Goal: Task Accomplishment & Management: Use online tool/utility

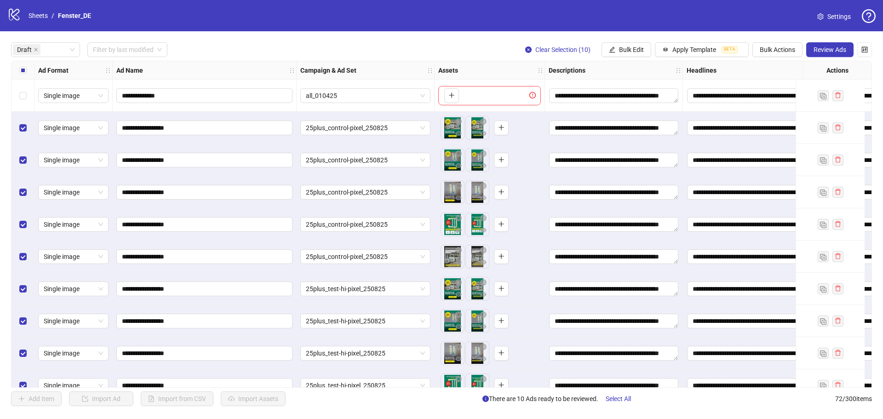
scroll to position [46, 0]
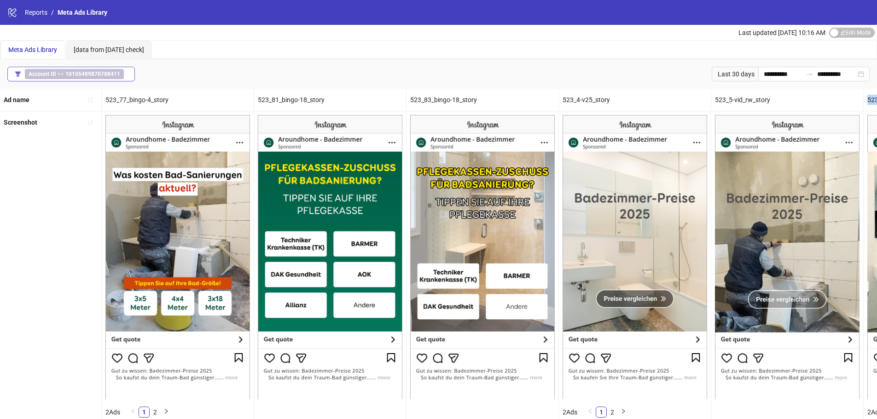
click at [106, 77] on b "10155489870788411" at bounding box center [92, 74] width 55 height 6
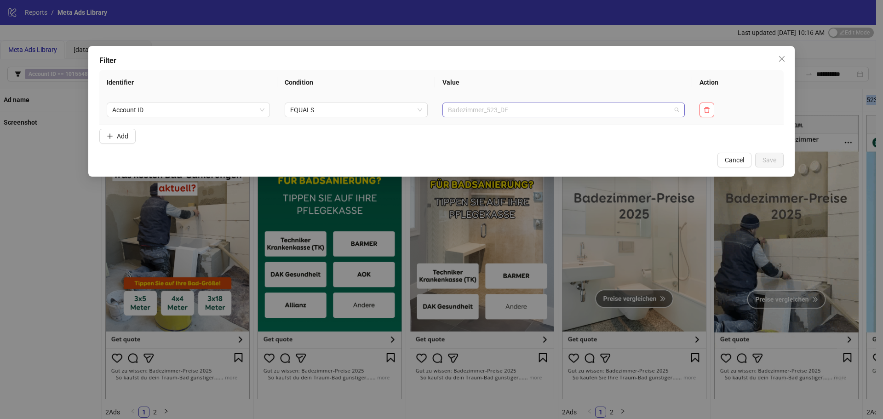
click at [465, 106] on span "Badezimmer_523_DE" at bounding box center [563, 110] width 231 height 14
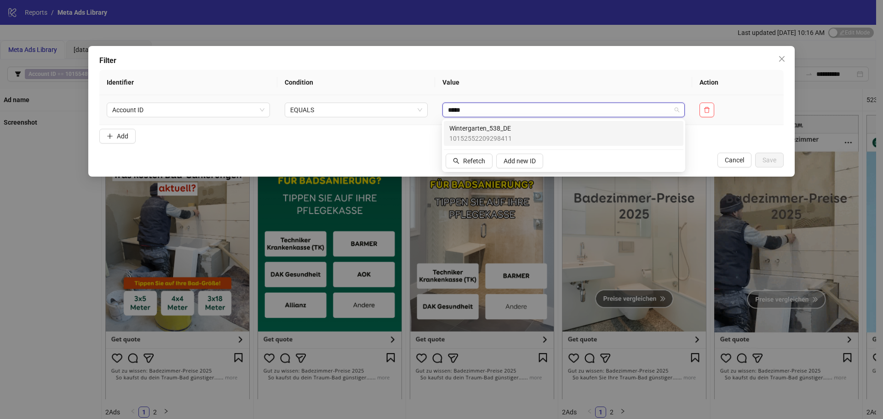
type input "******"
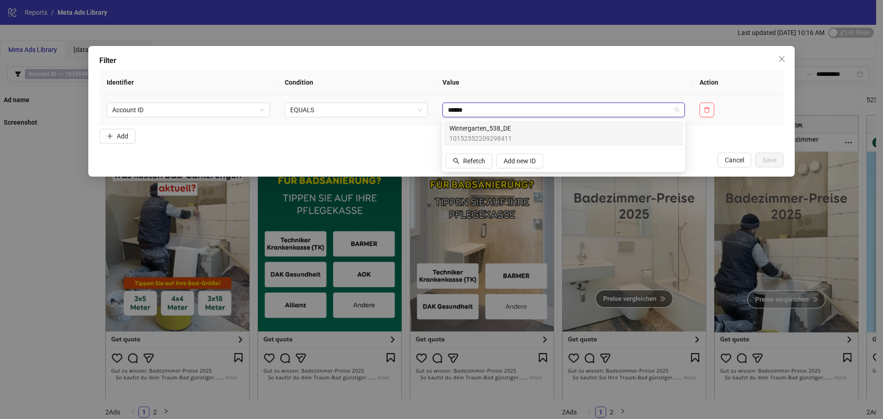
click at [472, 130] on span "Wintergarten_538_DE" at bounding box center [481, 128] width 63 height 10
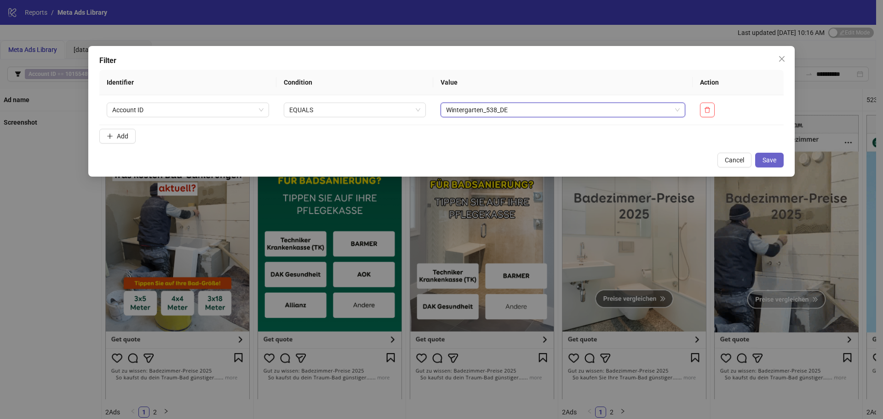
click at [777, 162] on button "Save" at bounding box center [770, 160] width 29 height 15
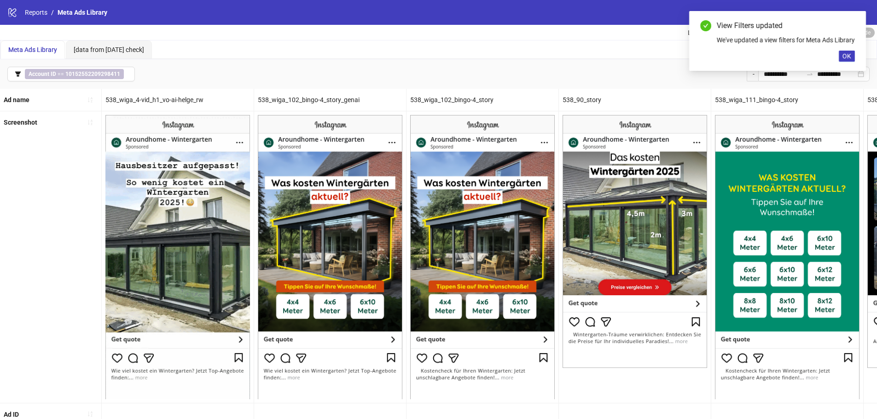
click at [490, 70] on div "**********" at bounding box center [438, 73] width 877 height 29
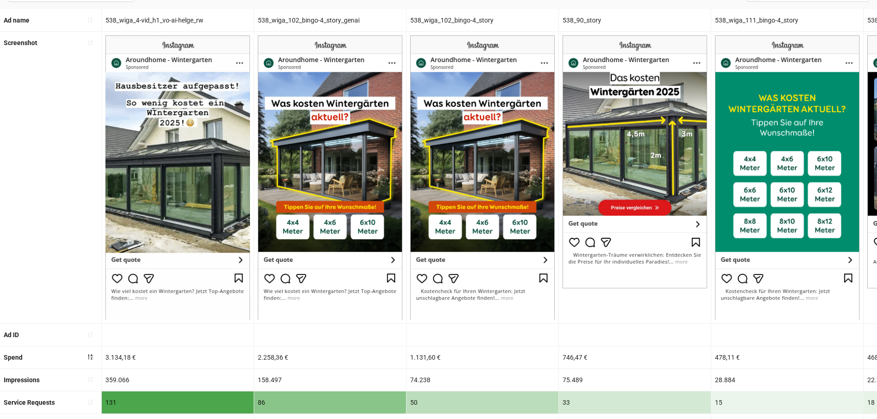
scroll to position [80, 0]
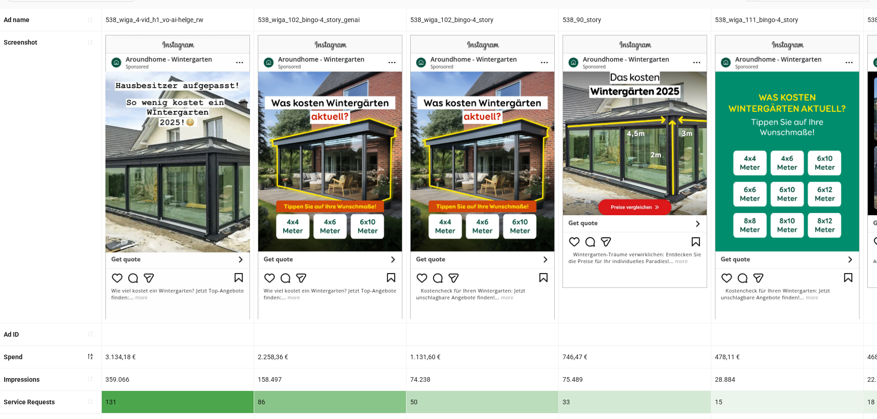
click at [382, 292] on img at bounding box center [330, 177] width 144 height 284
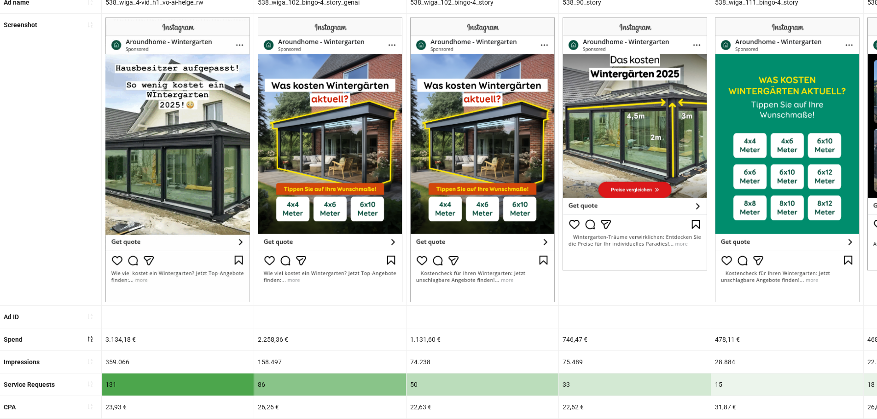
scroll to position [97, 0]
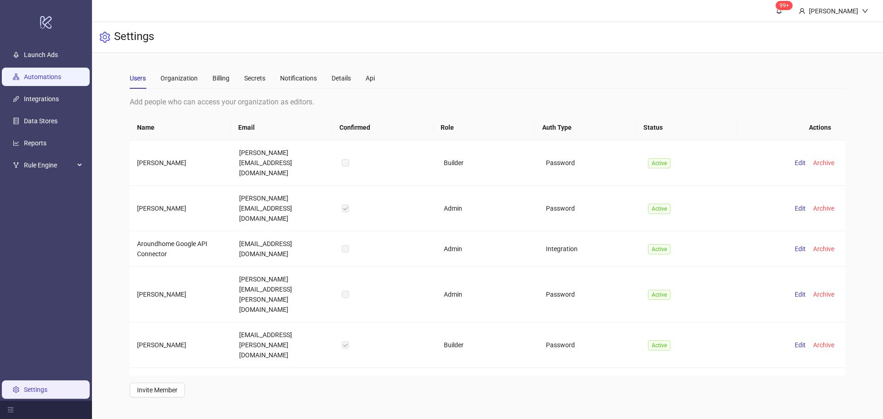
click at [61, 78] on link "Automations" at bounding box center [42, 76] width 37 height 7
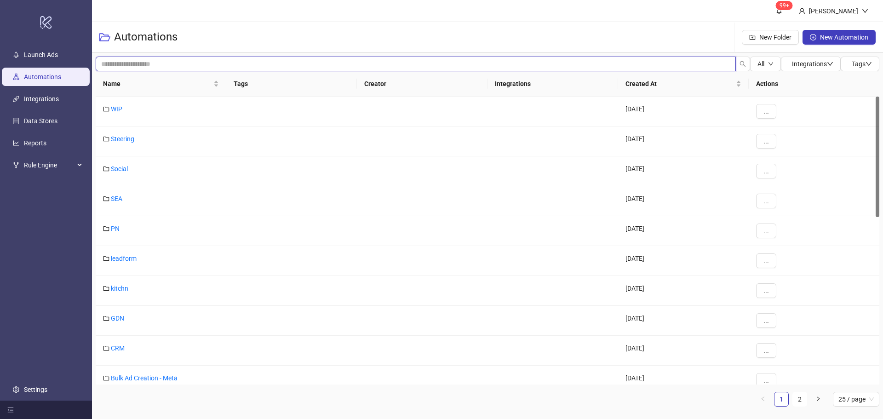
click at [147, 61] on input "search" at bounding box center [416, 64] width 641 height 15
type input "******"
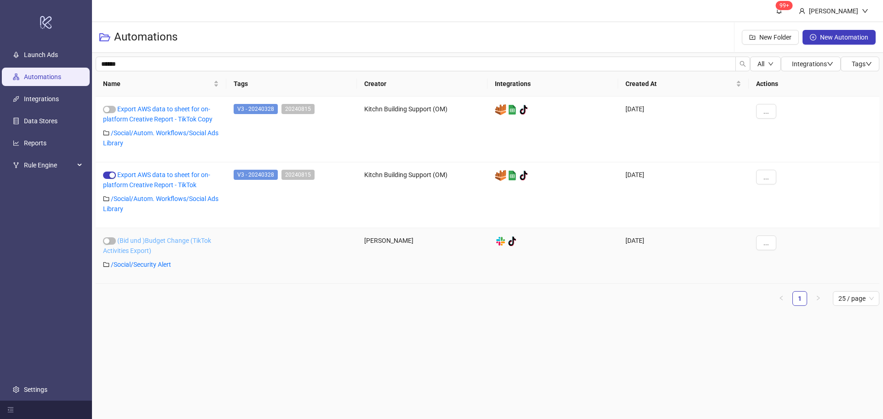
click at [125, 239] on link "(Bid und )Budget Change (TikTok Activities Export)" at bounding box center [157, 245] width 108 height 17
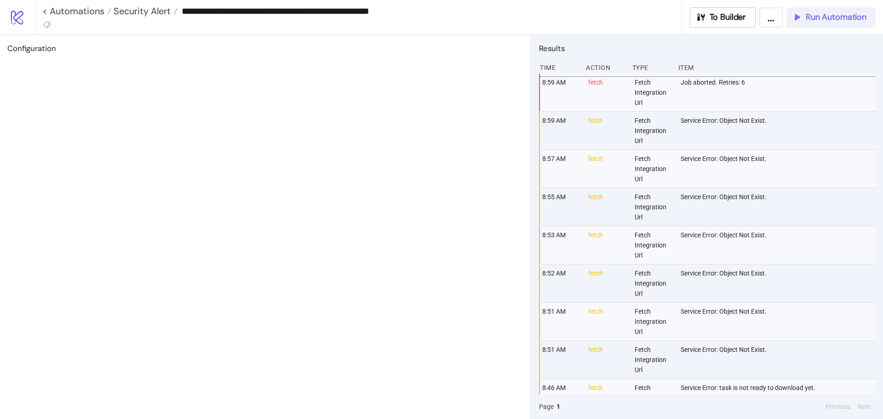
click at [798, 18] on icon "button" at bounding box center [796, 17] width 9 height 9
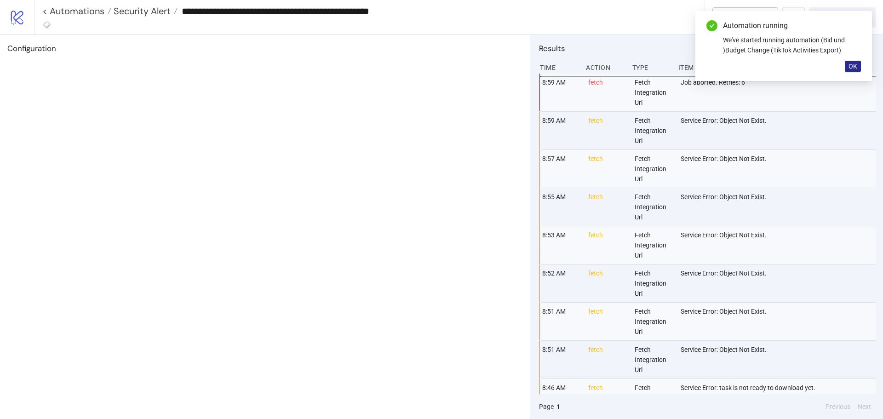
click at [847, 63] on button "OK" at bounding box center [853, 66] width 16 height 11
